Goal: Check status: Check status

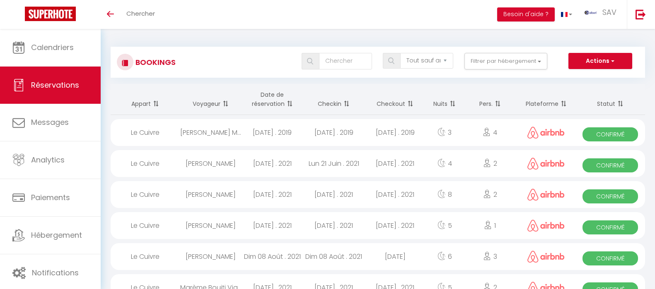
select select "not_cancelled"
click at [36, 86] on span "Réservations" at bounding box center [55, 85] width 48 height 10
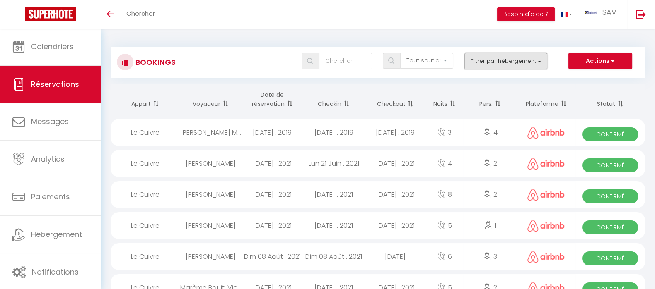
click at [498, 62] on button "Filtrer par hébergement" at bounding box center [505, 61] width 83 height 17
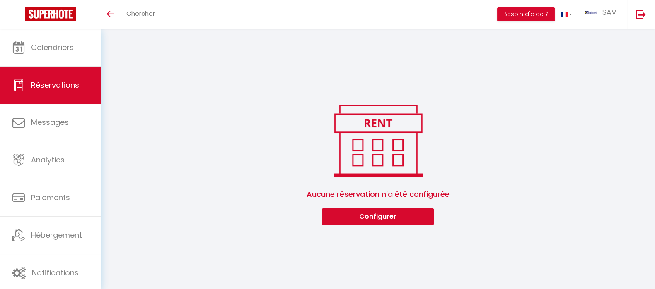
click at [30, 88] on link "Réservations" at bounding box center [50, 85] width 101 height 37
click at [400, 226] on div "Bookings Tous les statuts Annulé Confirmé Non Confirmé Tout sauf annulé No Show…" at bounding box center [378, 132] width 554 height 206
click at [396, 216] on button "Configurer" at bounding box center [378, 217] width 112 height 17
click at [59, 81] on span "Réservations" at bounding box center [55, 85] width 48 height 10
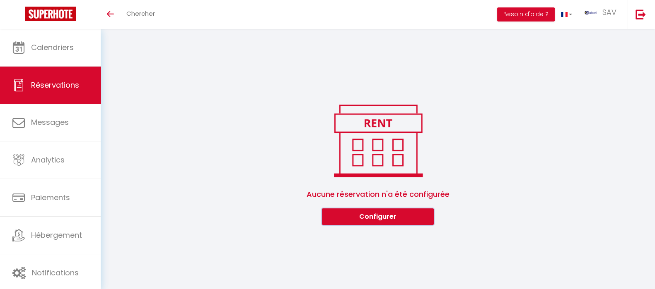
click at [59, 81] on span "Réservations" at bounding box center [55, 85] width 48 height 10
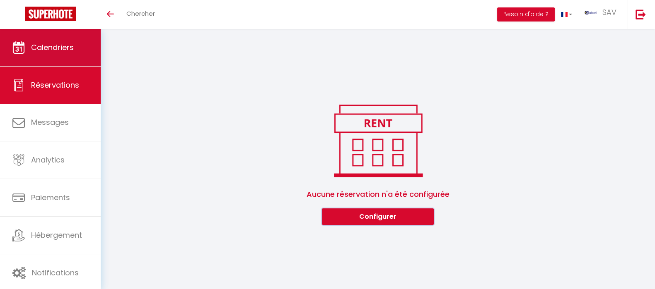
click at [42, 43] on span "Calendriers" at bounding box center [52, 47] width 43 height 10
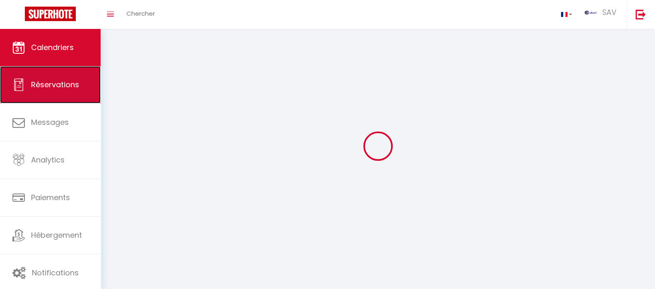
click at [49, 79] on span "Réservations" at bounding box center [55, 84] width 48 height 10
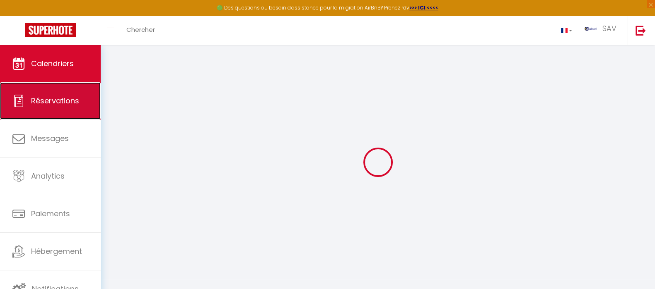
click at [51, 100] on span "Réservations" at bounding box center [55, 101] width 48 height 10
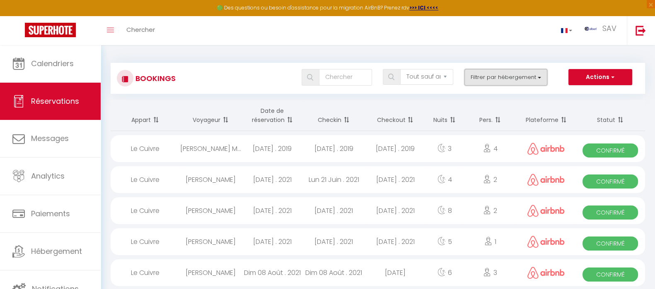
click at [510, 70] on button "Filtrer par hébergement" at bounding box center [505, 77] width 83 height 17
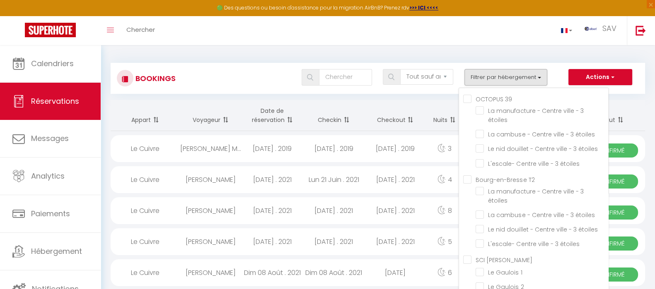
scroll to position [18837, 0]
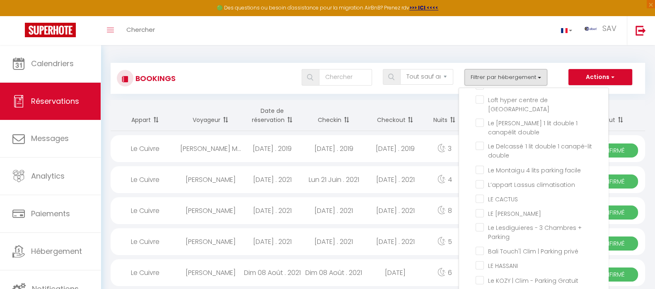
checkbox input "true"
checkbox input "false"
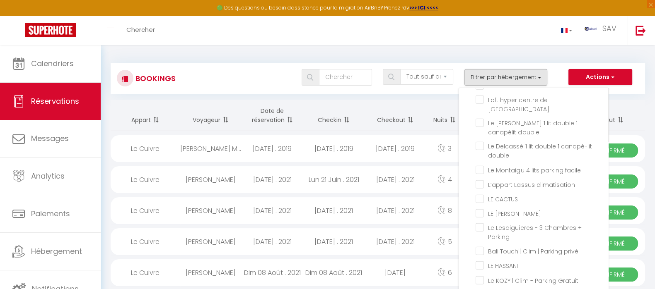
checkbox input "false"
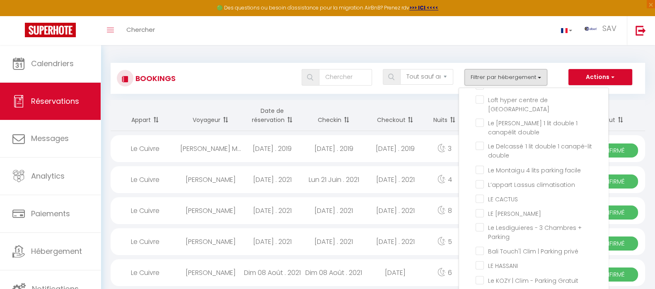
checkbox input "false"
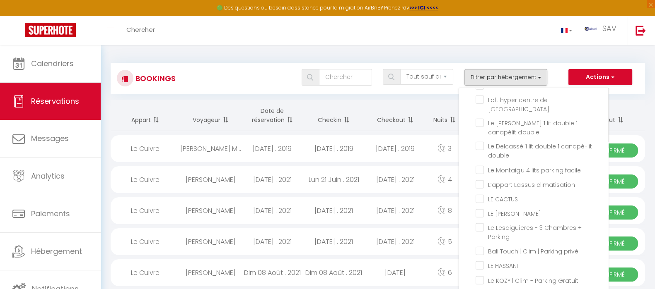
checkbox input "false"
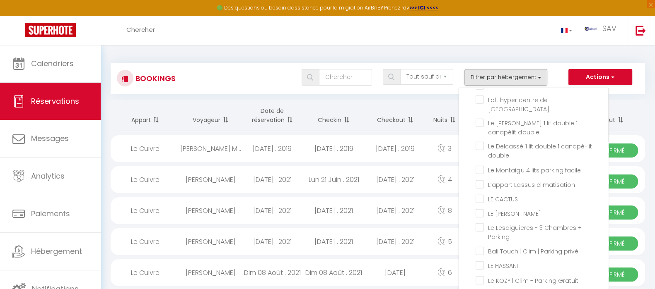
checkbox input "false"
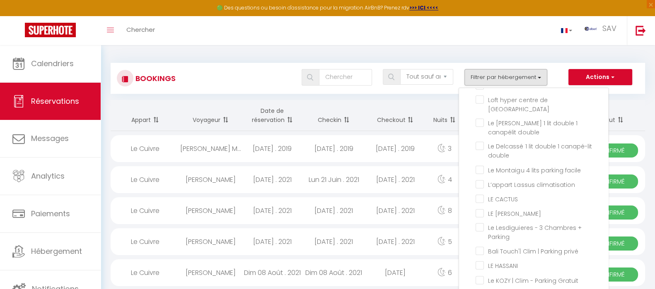
checkbox input "false"
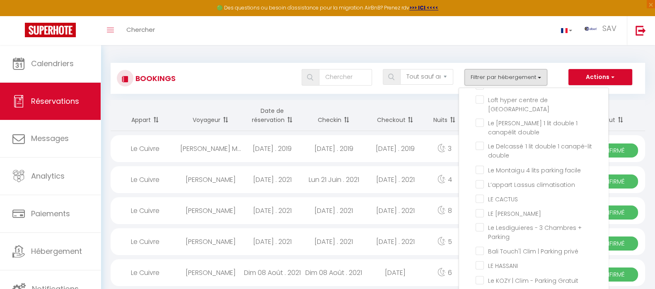
checkbox input "false"
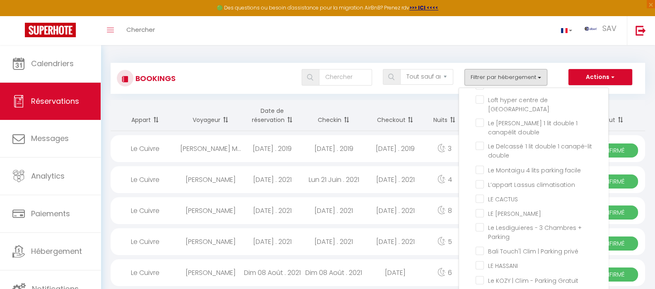
checkbox input "false"
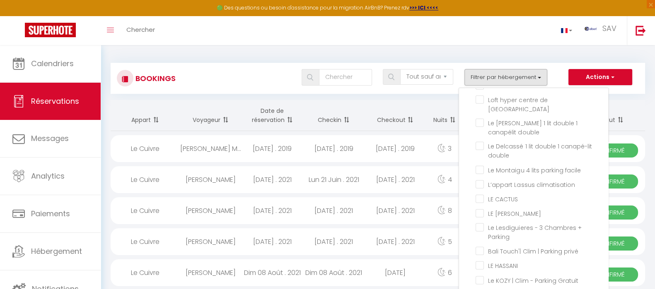
checkbox input "false"
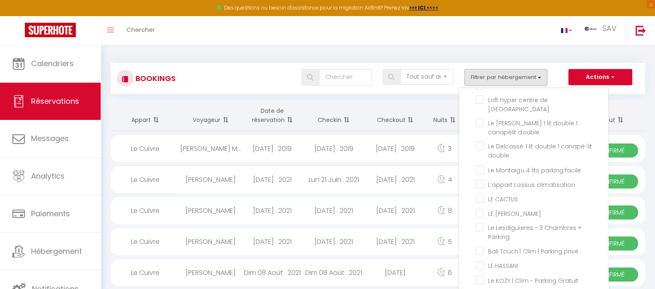
checkbox input "false"
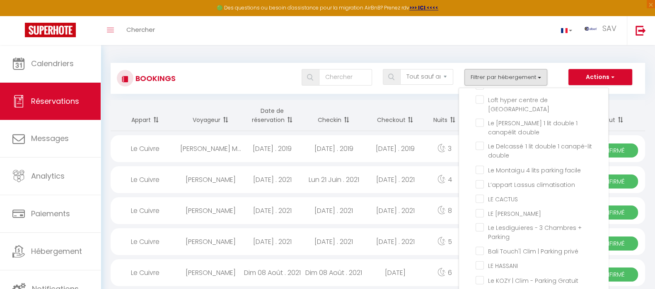
checkbox input "false"
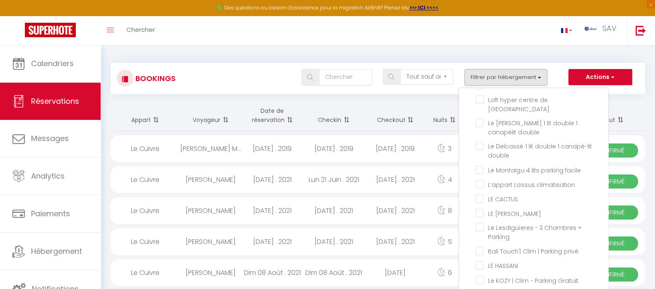
checkbox input "false"
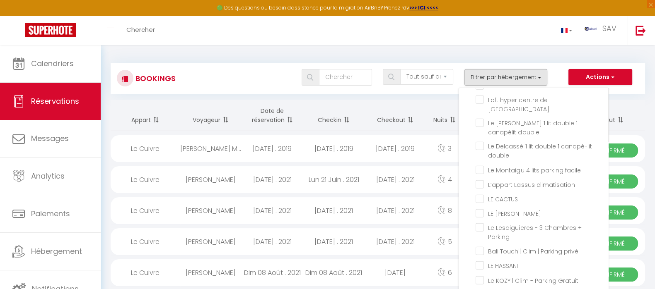
checkbox input "false"
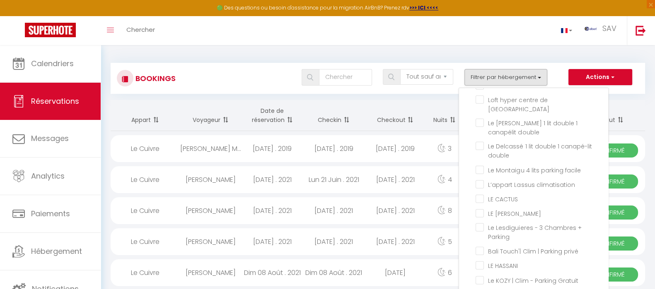
checkbox input "false"
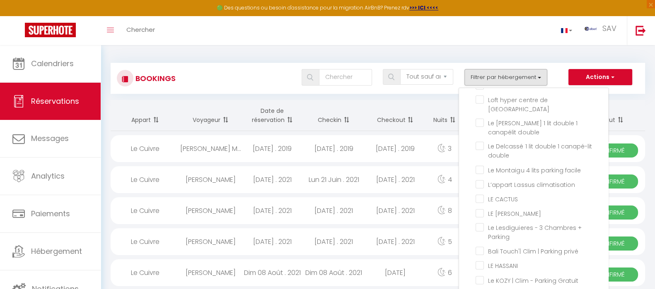
checkbox input "false"
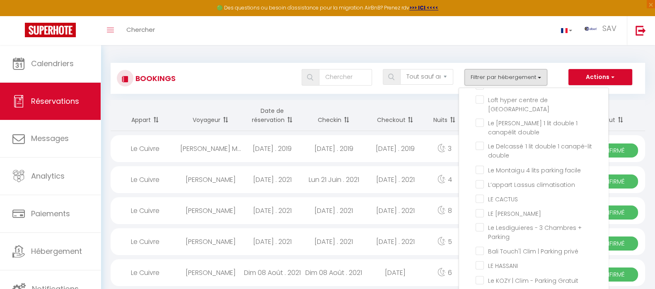
checkbox input "false"
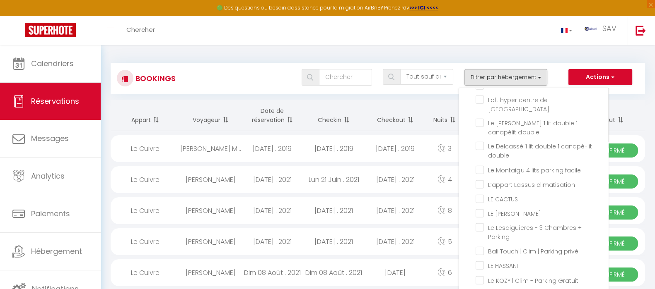
checkbox input "false"
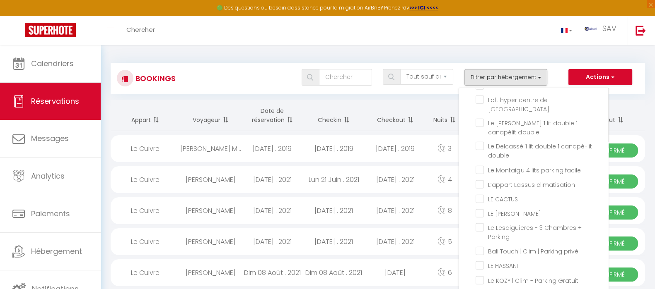
checkbox input "false"
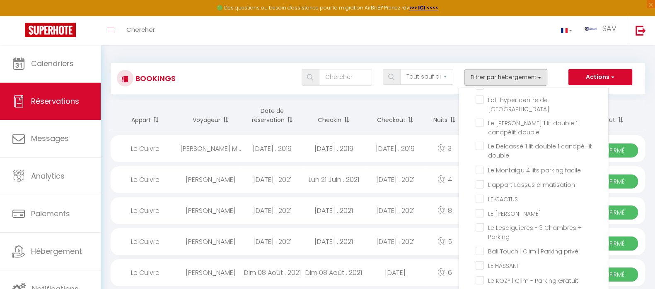
checkbox input "false"
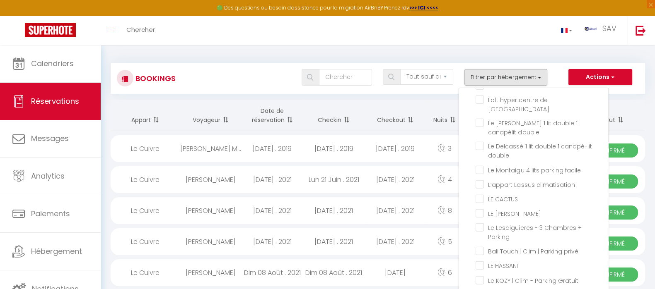
checkbox input "false"
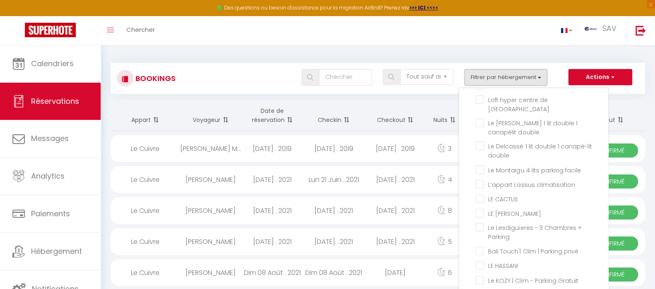
checkbox input "false"
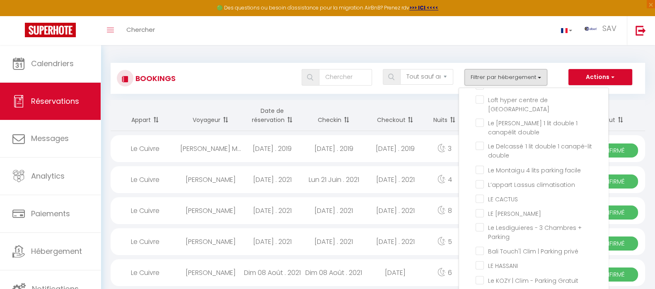
checkbox input "false"
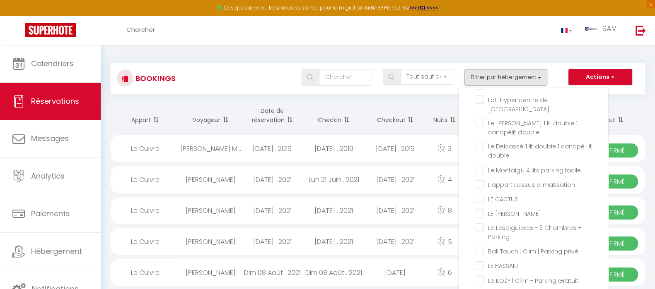
checkbox input "false"
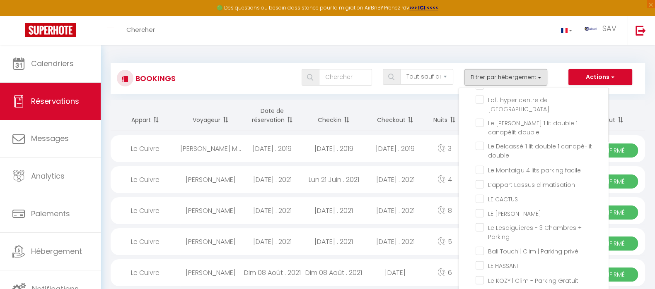
checkbox input "false"
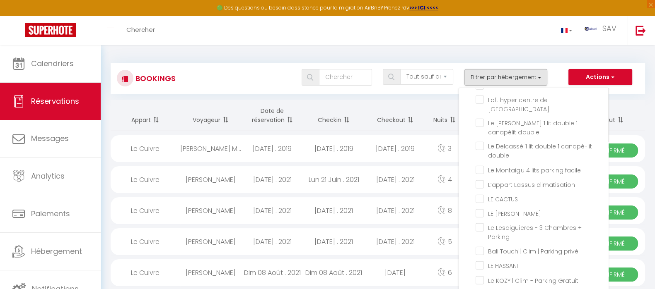
checkbox input "false"
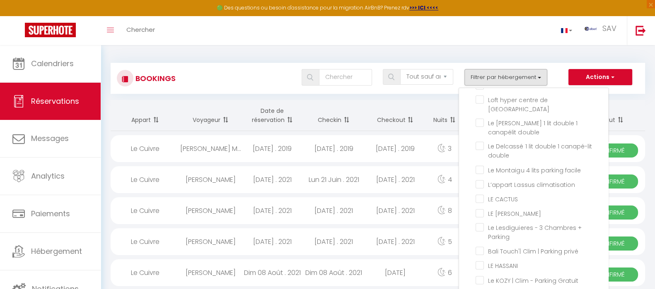
checkbox input "false"
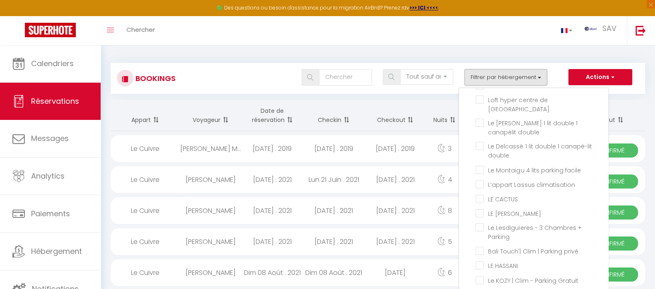
checkbox input "false"
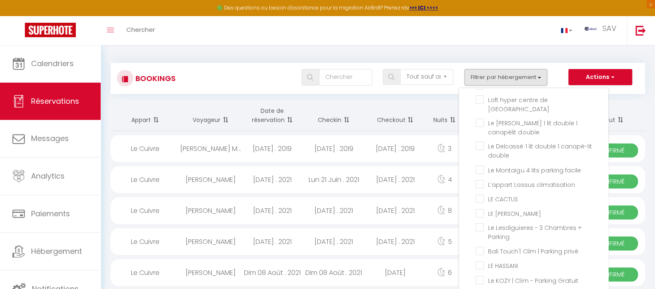
checkbox input "false"
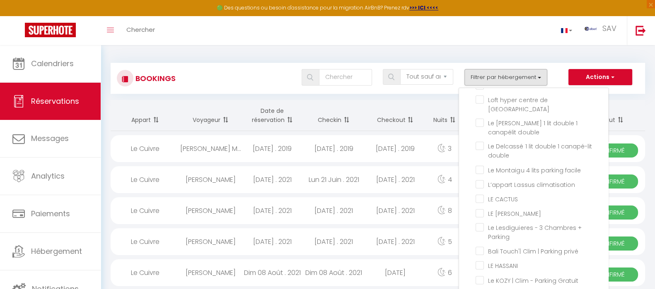
checkbox input "false"
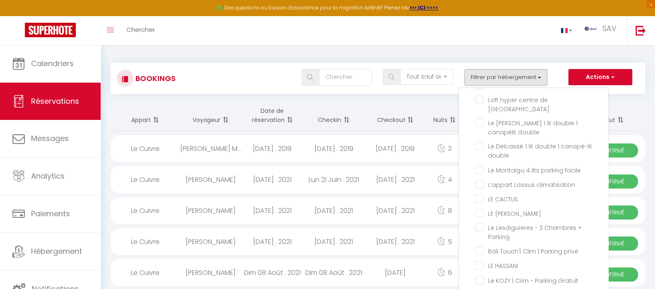
checkbox input "false"
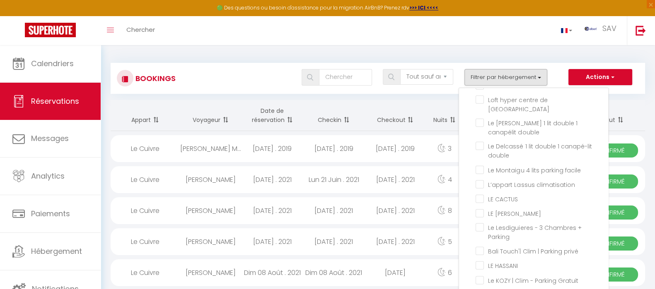
checkbox input "false"
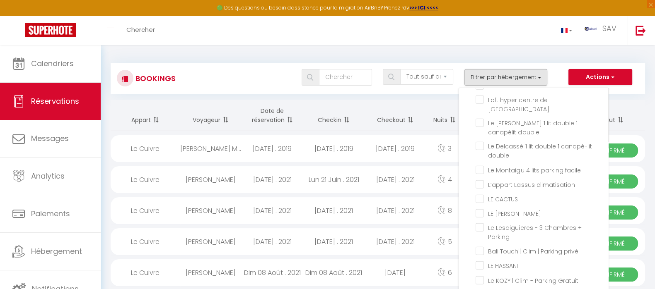
checkbox input "false"
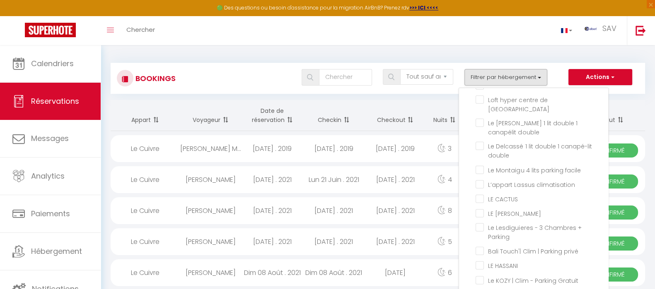
checkbox input "false"
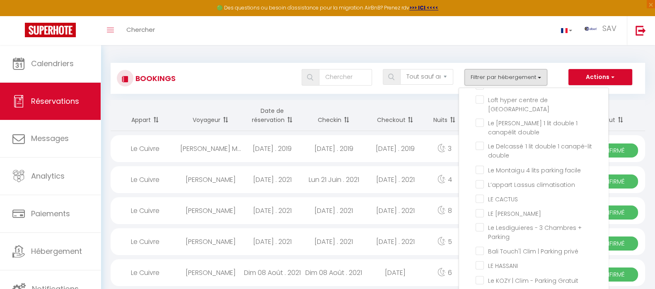
checkbox input "false"
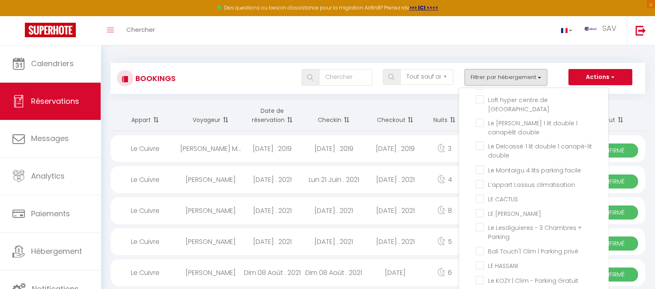
checkbox input "false"
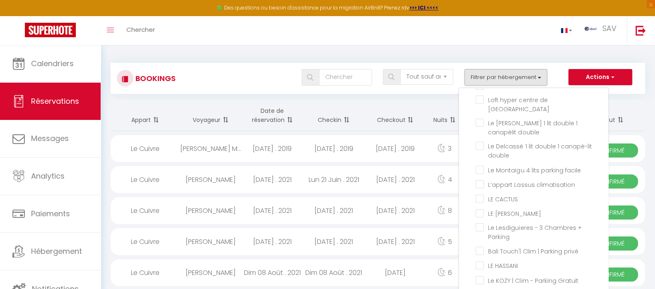
checkbox input "false"
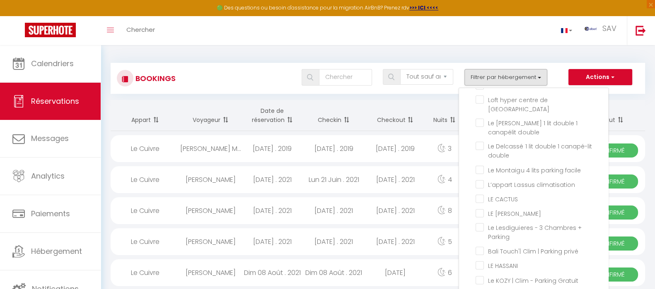
checkbox input "false"
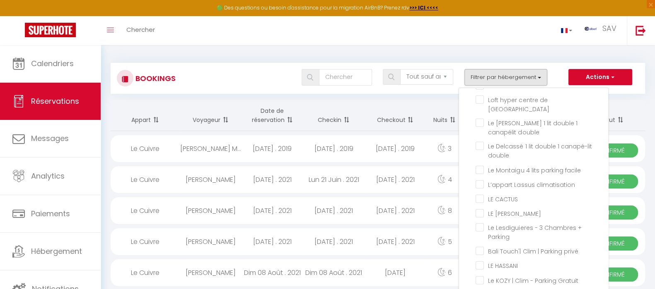
checkbox input "false"
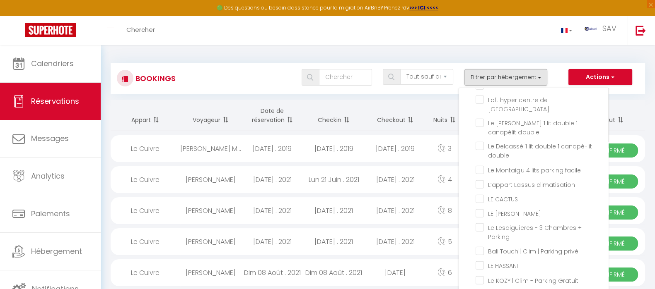
checkbox input "false"
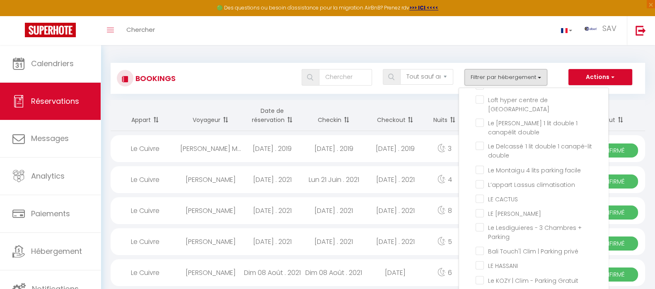
checkbox input "false"
